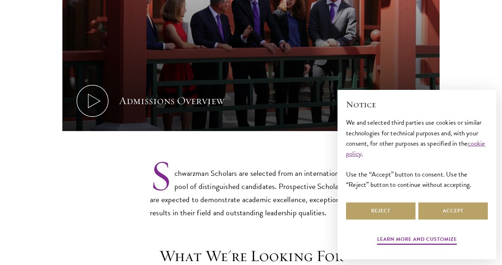
scroll to position [476, 0]
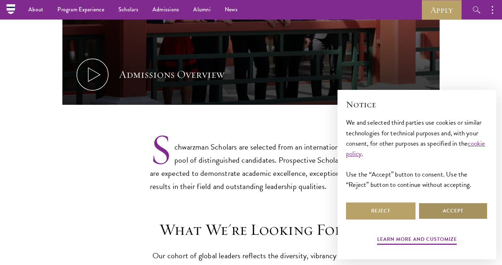
click at [452, 212] on button "Accept" at bounding box center [453, 210] width 70 height 17
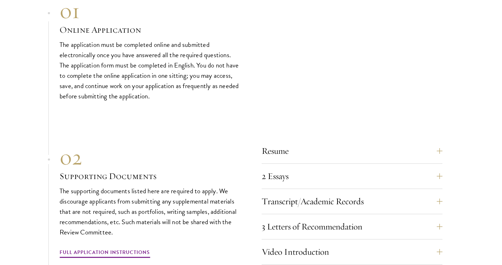
scroll to position [2329, 0]
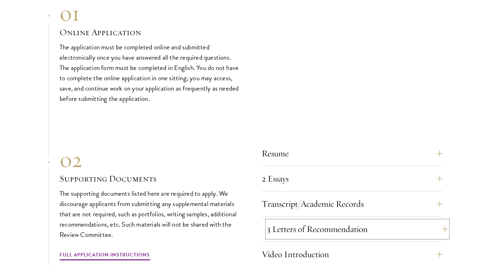
click at [360, 232] on button "3 Letters of Recommendation" at bounding box center [357, 228] width 181 height 17
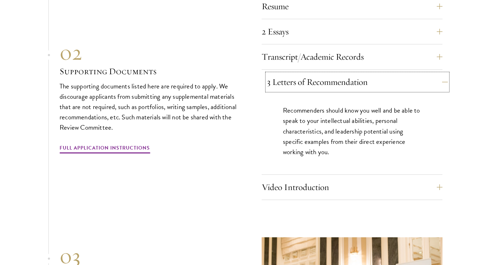
scroll to position [2478, 0]
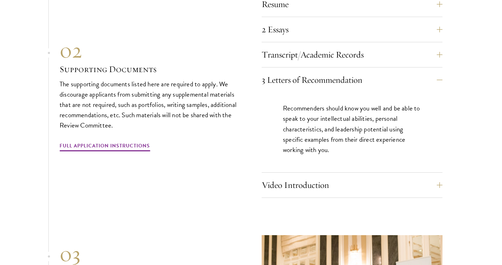
click at [119, 150] on div "Resume A current version of your resume or CV (maximum 2 pages). 2 Essays The t…" at bounding box center [251, 95] width 383 height 206
click at [116, 141] on link "Full Application Instructions" at bounding box center [105, 146] width 90 height 11
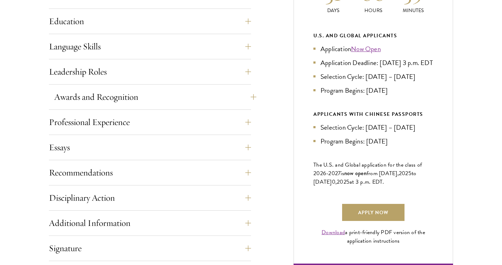
scroll to position [371, 0]
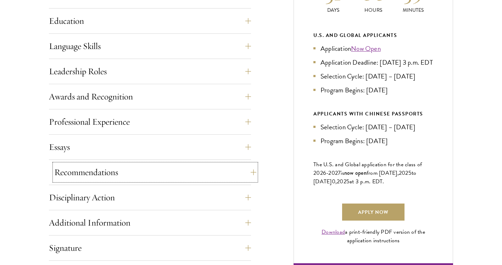
click at [121, 172] on button "Recommendations" at bounding box center [155, 171] width 202 height 17
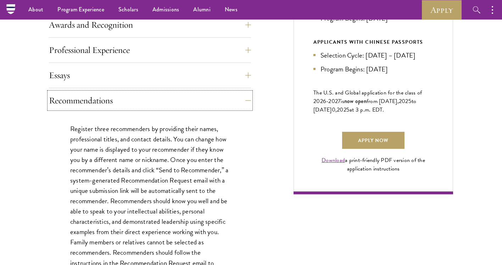
scroll to position [366, 0]
